Goal: Information Seeking & Learning: Learn about a topic

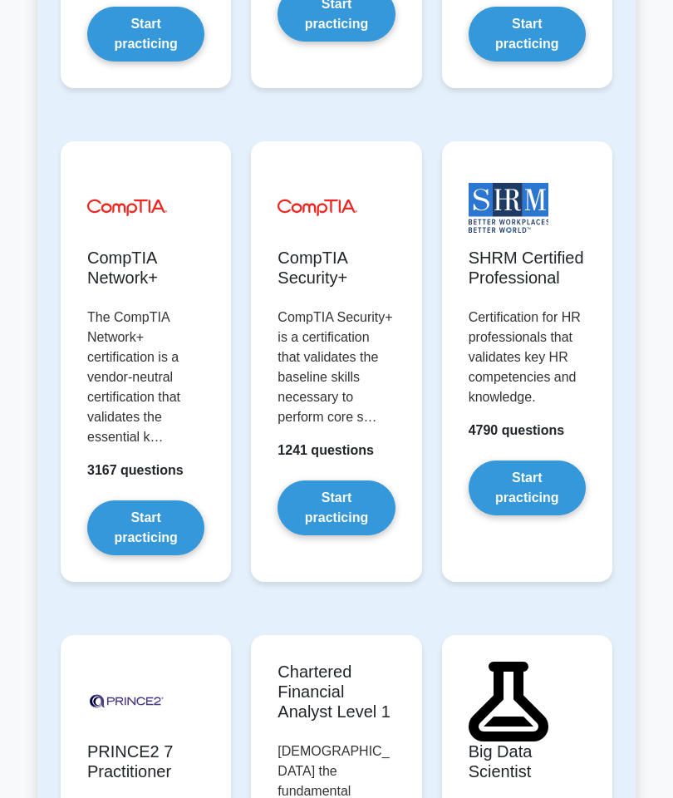
scroll to position [4430, 0]
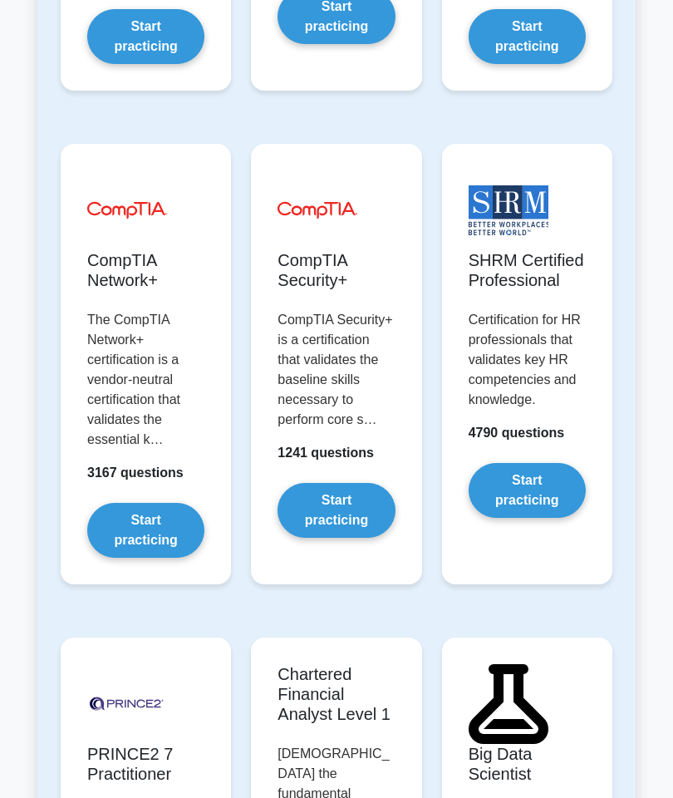
click at [544, 519] on link "Start practicing" at bounding box center [527, 491] width 117 height 55
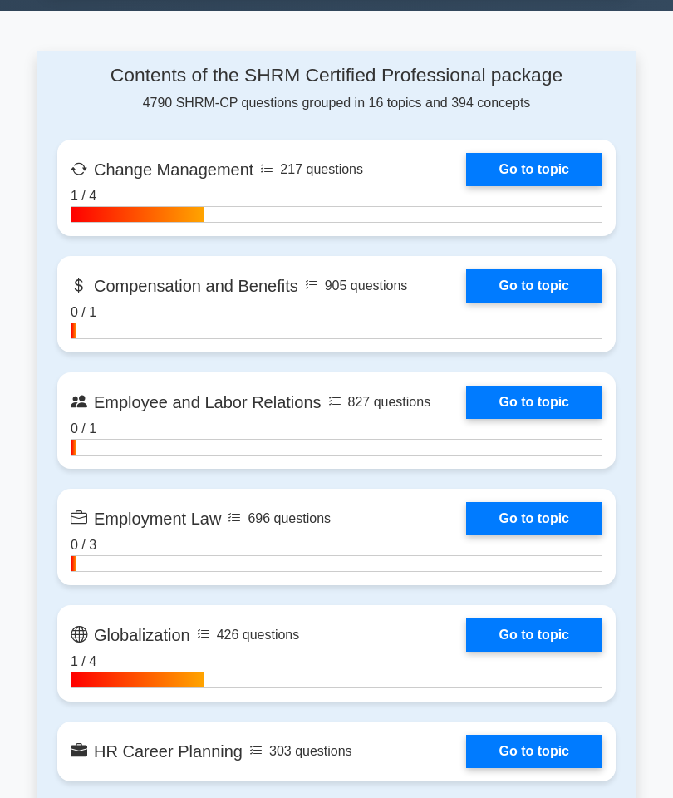
scroll to position [1002, 0]
click at [549, 535] on link "Go to topic" at bounding box center [534, 518] width 136 height 33
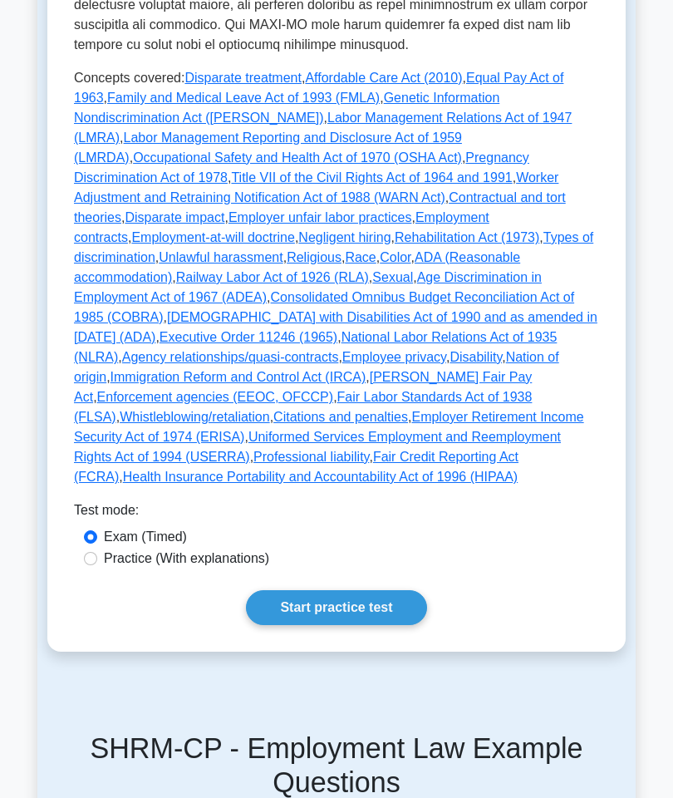
scroll to position [831, 0]
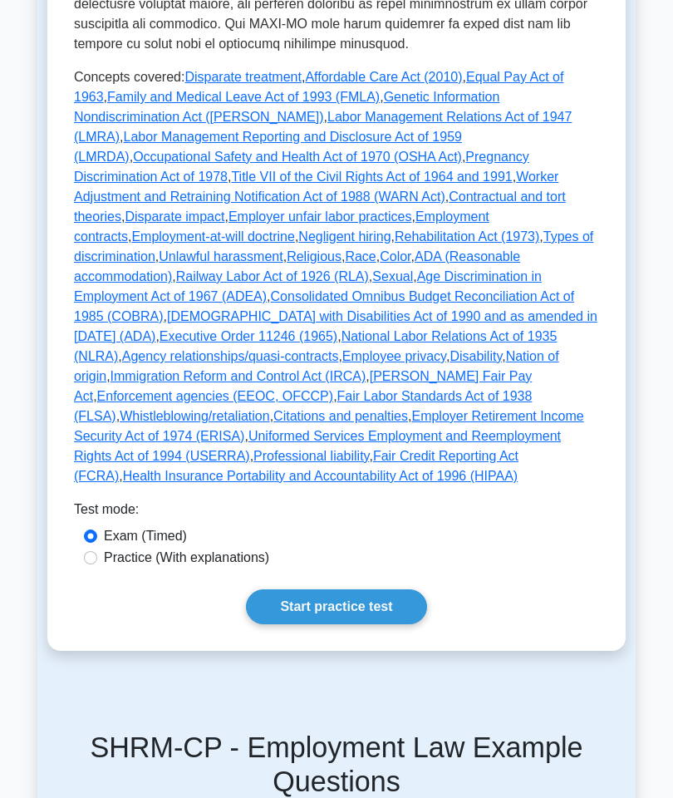
click at [345, 624] on link "Start practice test" at bounding box center [336, 606] width 180 height 35
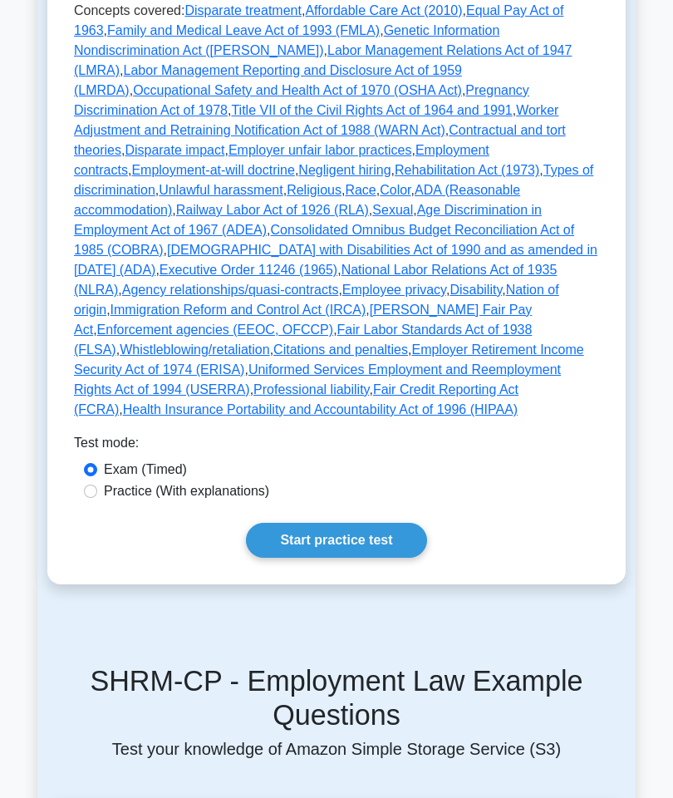
click at [104, 501] on label "Practice (With explanations)" at bounding box center [186, 491] width 165 height 20
click at [97, 498] on input "Practice (With explanations)" at bounding box center [90, 491] width 13 height 13
radio input "true"
click at [342, 558] on link "Start practice test" at bounding box center [336, 540] width 180 height 35
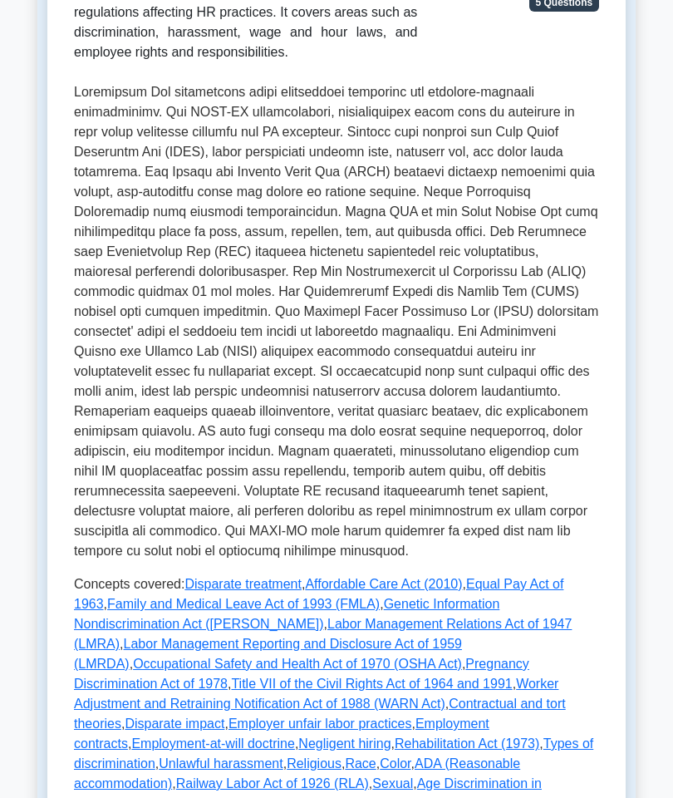
scroll to position [323, 0]
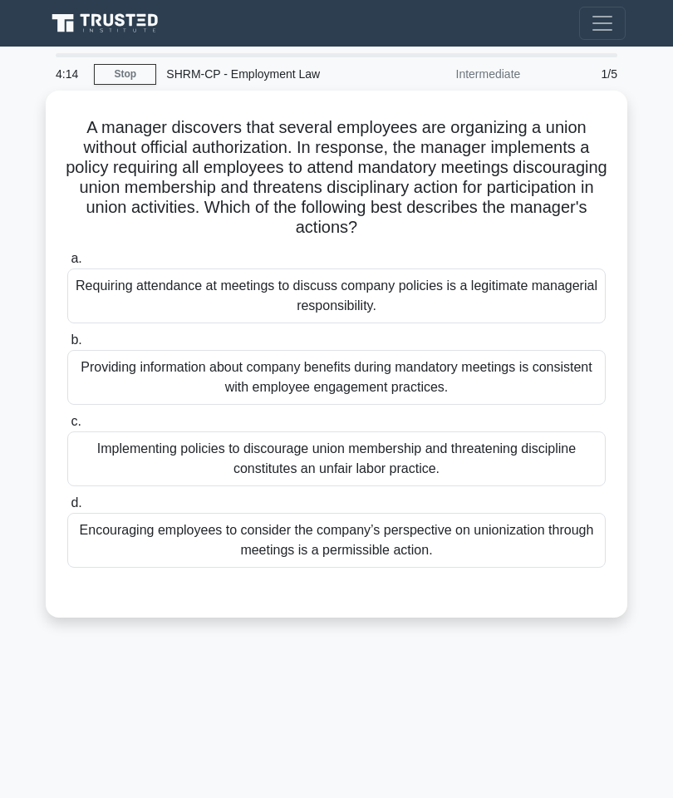
click at [522, 541] on div "Encouraging employees to consider the company’s perspective on unionization thr…" at bounding box center [336, 540] width 539 height 55
click at [67, 509] on input "d. Encouraging employees to consider the company’s perspective on unionization …" at bounding box center [67, 503] width 0 height 11
